Goal: Information Seeking & Learning: Learn about a topic

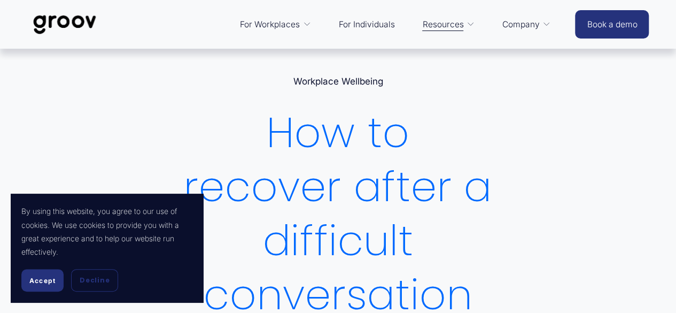
click at [25, 287] on button "Accept" at bounding box center [42, 280] width 42 height 22
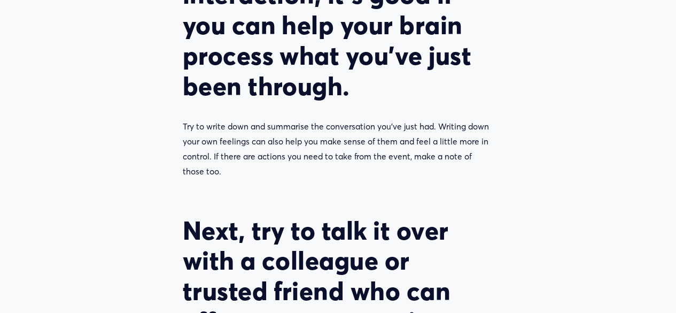
scroll to position [1007, 0]
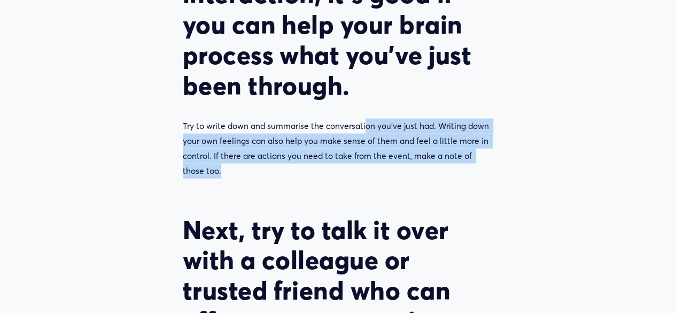
drag, startPoint x: 393, startPoint y: 199, endPoint x: 363, endPoint y: 164, distance: 45.9
click at [363, 164] on p "Try to write down and summarise the conversation you’ve just had. Writing down …" at bounding box center [338, 148] width 311 height 60
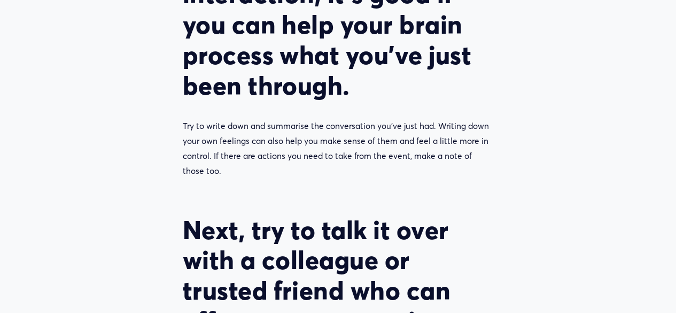
click at [363, 164] on p "Try to write down and summarise the conversation you’ve just had. Writing down …" at bounding box center [338, 148] width 311 height 60
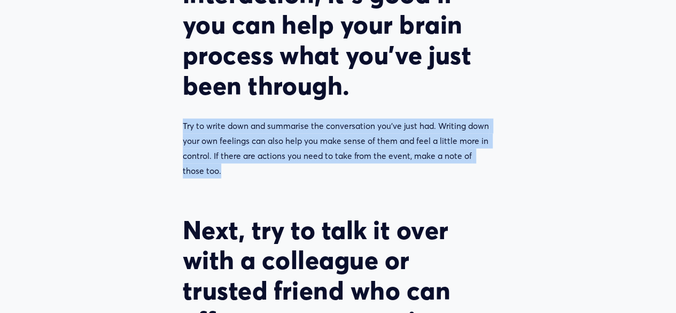
click at [363, 164] on p "Try to write down and summarise the conversation you’ve just had. Writing down …" at bounding box center [338, 148] width 311 height 60
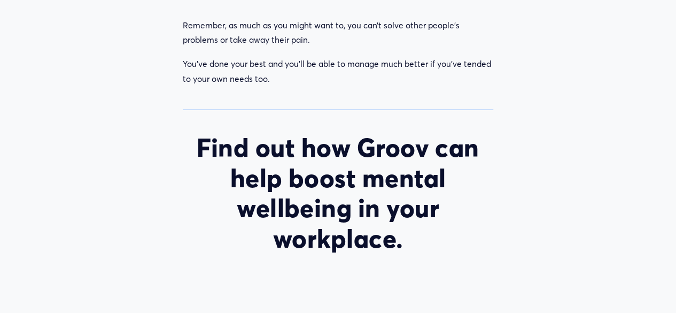
scroll to position [1737, 0]
